Goal: Browse casually

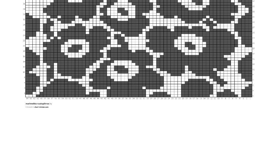
scroll to position [44, 6]
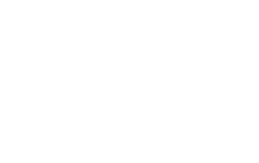
click at [34, 25] on img at bounding box center [70, 49] width 119 height 130
click at [31, 20] on img at bounding box center [70, 49] width 119 height 130
click at [32, 20] on img at bounding box center [70, 49] width 119 height 130
click at [32, 19] on img at bounding box center [70, 49] width 119 height 130
click at [28, 19] on img at bounding box center [70, 49] width 119 height 130
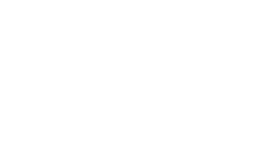
click at [37, 19] on img at bounding box center [70, 49] width 119 height 130
